Goal: Use online tool/utility: Utilize a website feature to perform a specific function

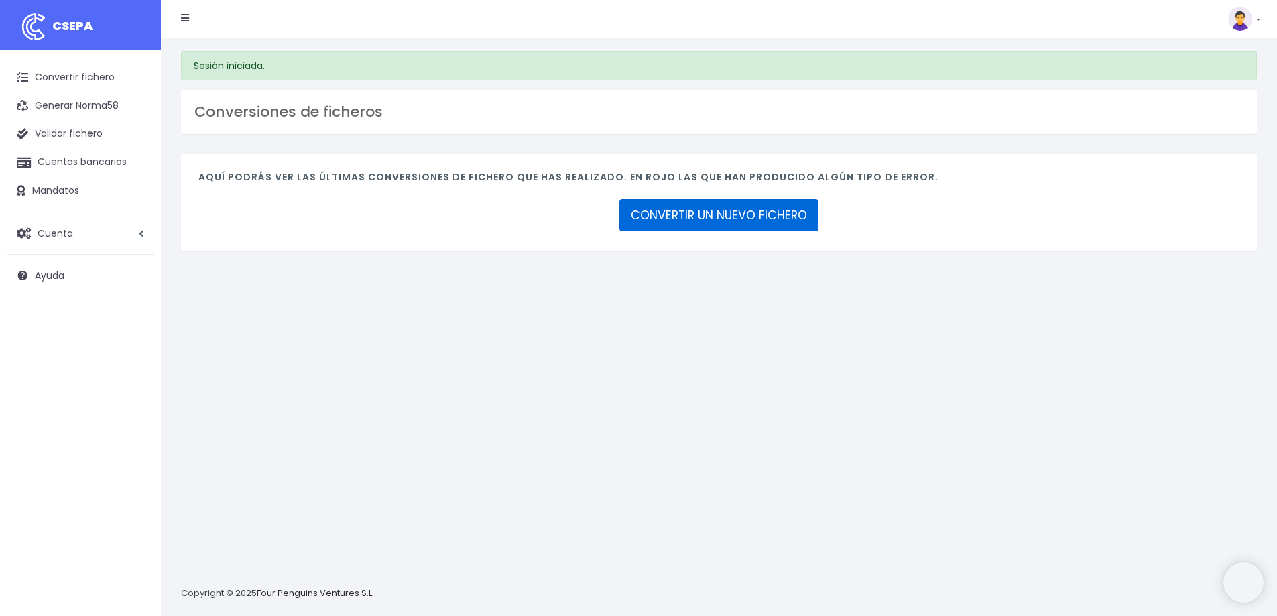
click at [692, 217] on link "CONVERTIR UN NUEVO FICHERO" at bounding box center [718, 215] width 199 height 32
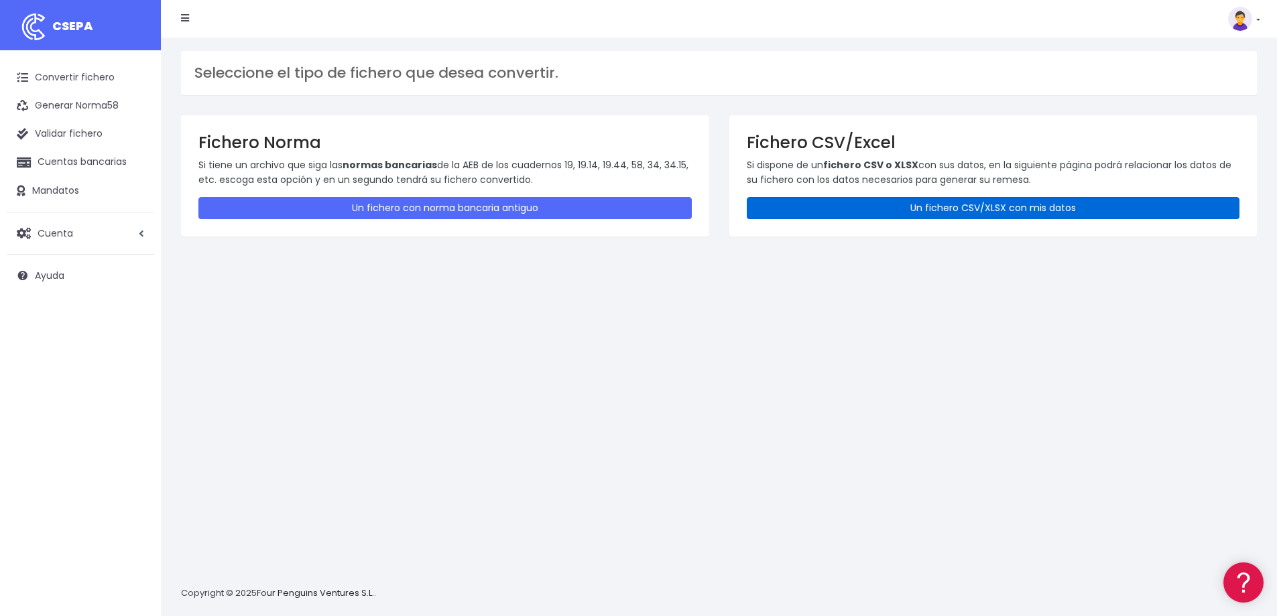
click at [861, 198] on link "Un fichero CSV/XLSX con mis datos" at bounding box center [993, 208] width 493 height 22
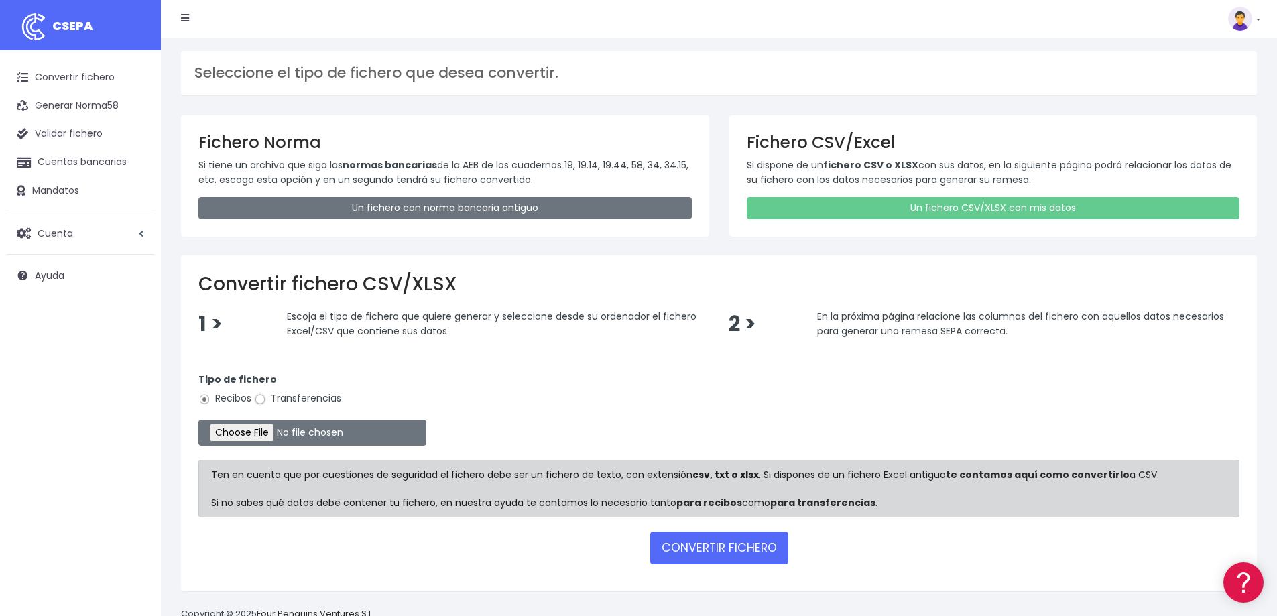
click at [263, 399] on input "Transferencias" at bounding box center [260, 399] width 12 height 12
radio input "true"
click at [266, 434] on input "file" at bounding box center [312, 433] width 228 height 26
type input "C:\fakepath\Zahlungsliste_Solaria - Notas Gasto OCT25.csv"
click at [698, 544] on button "CONVERTIR FICHERO" at bounding box center [719, 548] width 138 height 32
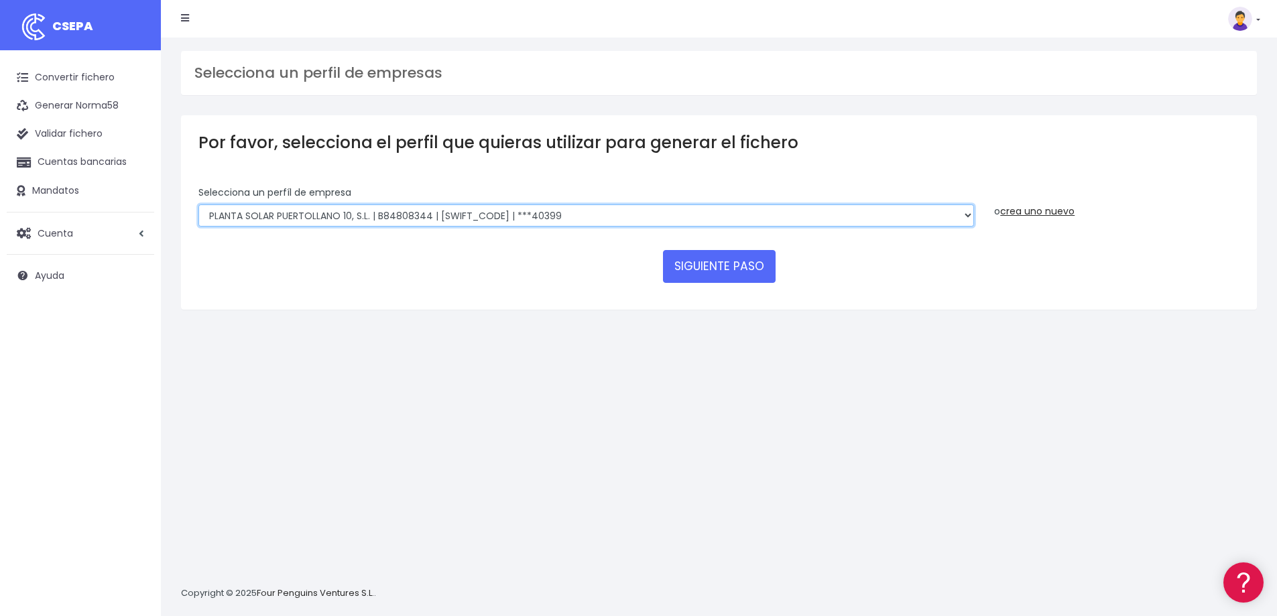
click at [967, 214] on select "SOLARIA ENERGÍA Y MEDIOAMBIENTE, S.A | A83511501 | BSCHESMMXXX | ***12639 SOLAR…" at bounding box center [586, 215] width 776 height 23
select select "2051"
click at [198, 204] on select "SOLARIA ENERGÍA Y MEDIOAMBIENTE, S.A | A83511501 | BSCHESMMXXX | ***12639 SOLAR…" at bounding box center [586, 215] width 776 height 23
click at [707, 276] on button "SIGUIENTE PASO" at bounding box center [719, 266] width 113 height 32
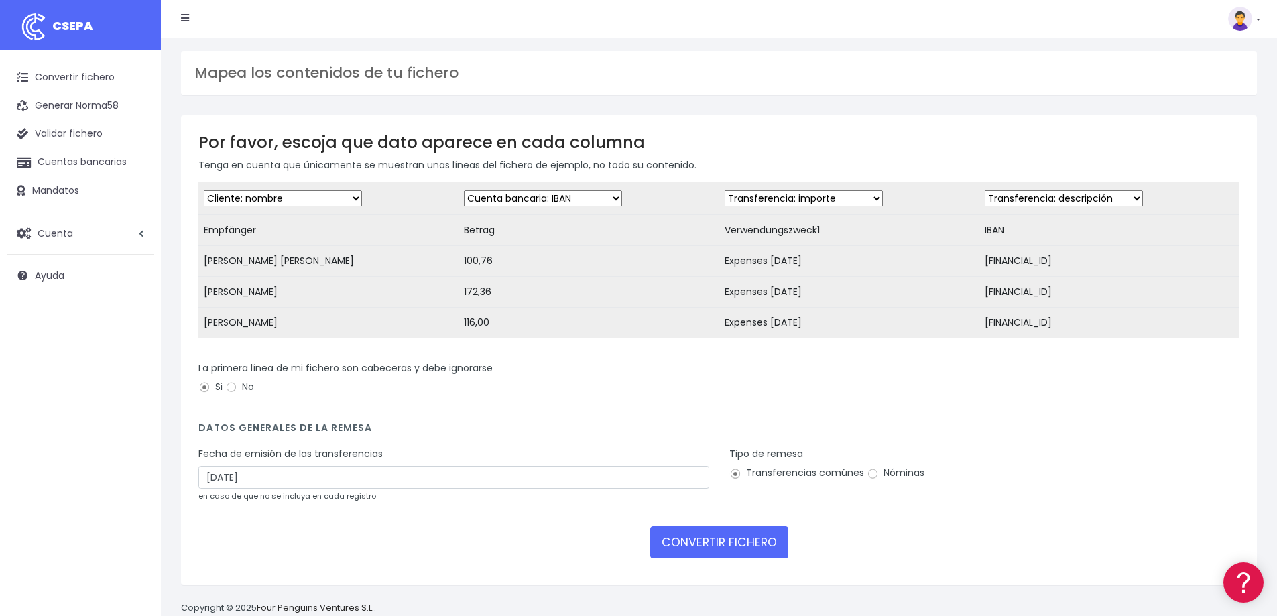
click at [613, 196] on select "Desechar campo Cliente: nombre Cliente: DNI Cliente: Email Cliente: referencia …" at bounding box center [543, 198] width 158 height 16
select select "amount"
click at [464, 190] on select "Desechar campo Cliente: nombre Cliente: DNI Cliente: Email Cliente: referencia …" at bounding box center [543, 198] width 158 height 16
click at [867, 198] on select "Desechar campo Cliente: nombre Cliente: DNI Cliente: Email Cliente: referencia …" at bounding box center [804, 198] width 158 height 16
select select "description"
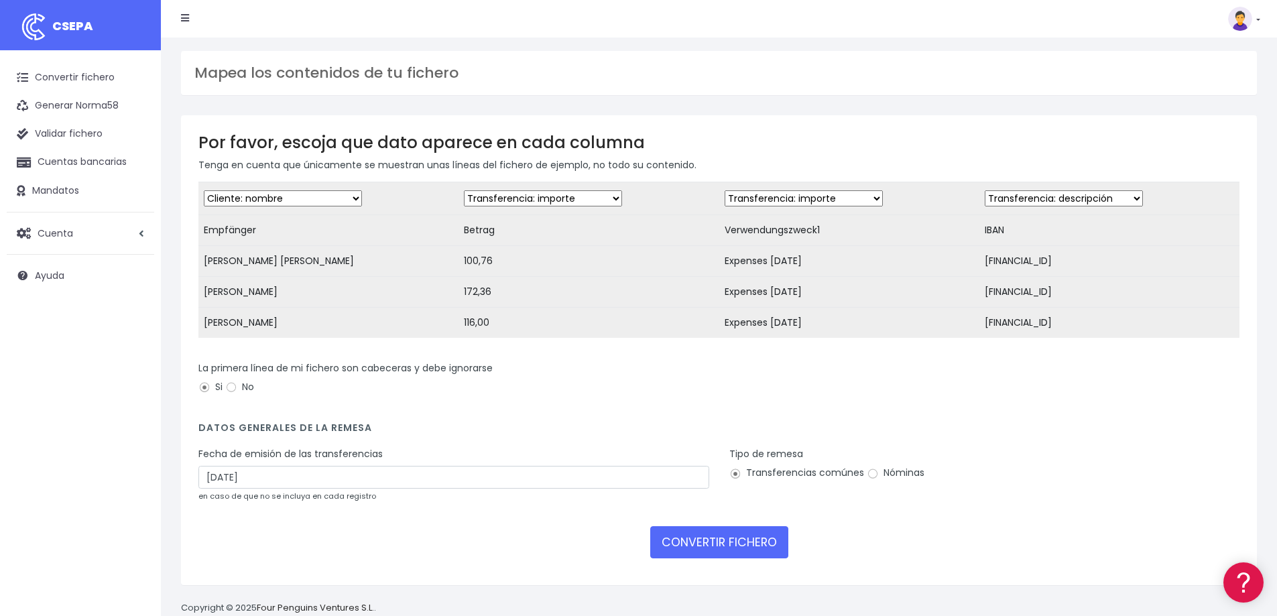
click at [725, 190] on select "Desechar campo Cliente: nombre Cliente: DNI Cliente: Email Cliente: referencia …" at bounding box center [804, 198] width 158 height 16
click at [1126, 194] on select "Desechar campo Cliente: nombre Cliente: DNI Cliente: Email Cliente: referencia …" at bounding box center [1064, 198] width 158 height 16
select select "iban"
click at [985, 190] on select "Desechar campo Cliente: nombre Cliente: DNI Cliente: Email Cliente: referencia …" at bounding box center [1064, 198] width 158 height 16
click at [260, 489] on input "17/10/2025" at bounding box center [453, 477] width 511 height 23
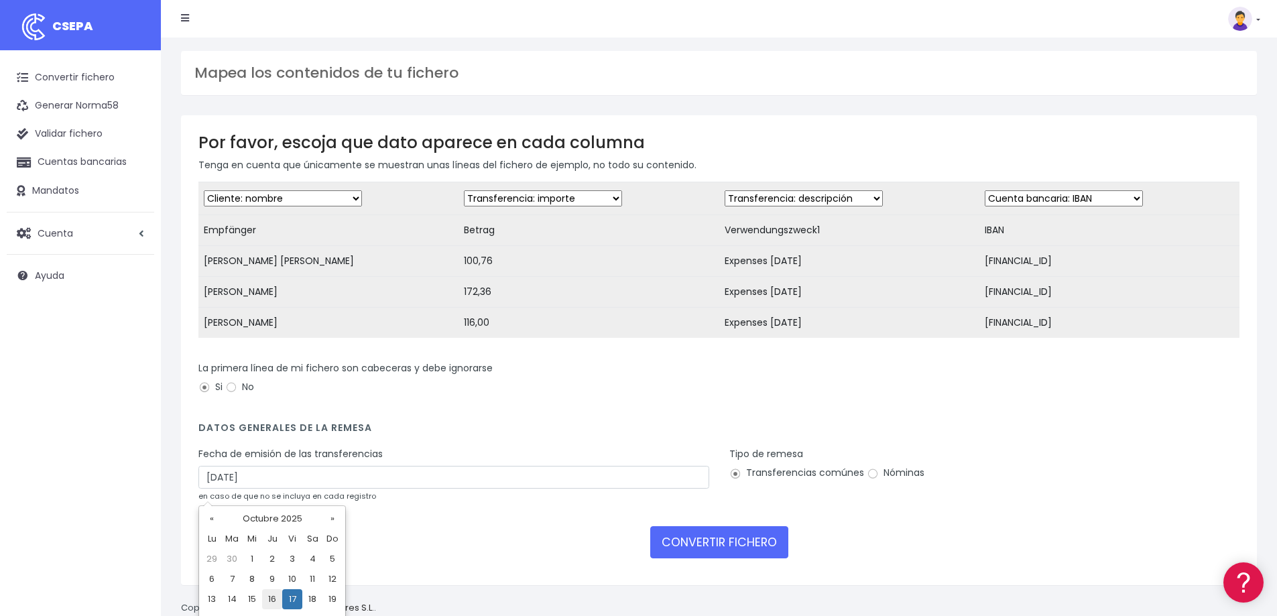
click at [269, 591] on td "16" at bounding box center [272, 599] width 20 height 20
type input "16/10/2025"
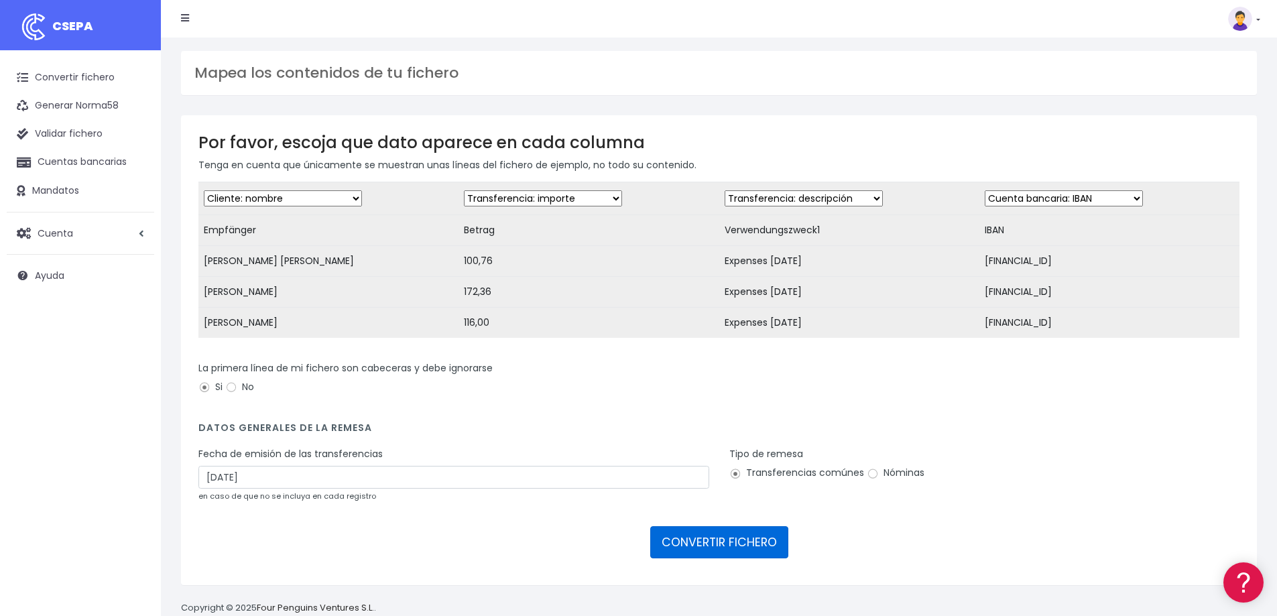
click at [711, 550] on button "CONVERTIR FICHERO" at bounding box center [719, 542] width 138 height 32
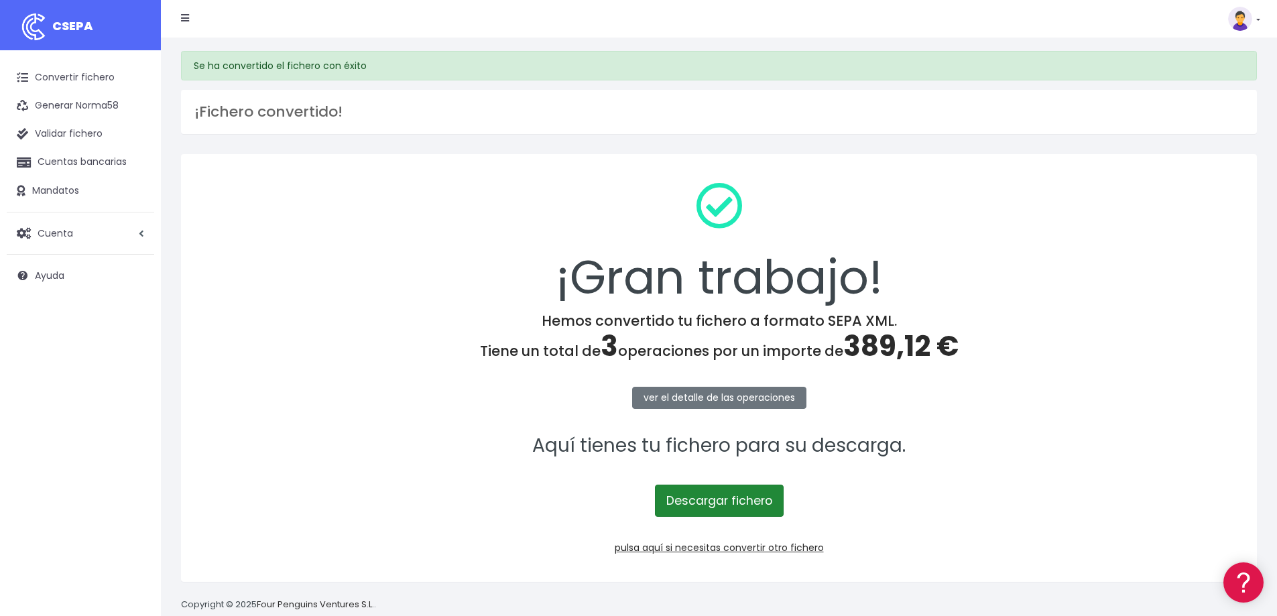
click at [716, 500] on link "Descargar fichero" at bounding box center [719, 501] width 129 height 32
